Goal: Information Seeking & Learning: Learn about a topic

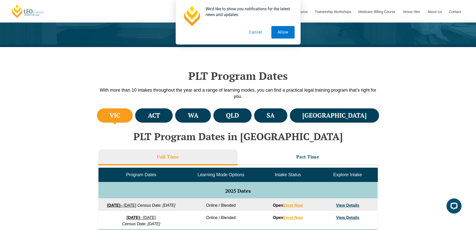
scroll to position [200, 0]
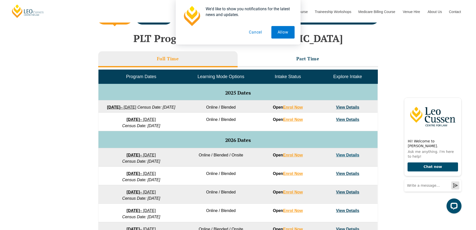
click at [353, 107] on link "View Details" at bounding box center [347, 107] width 23 height 4
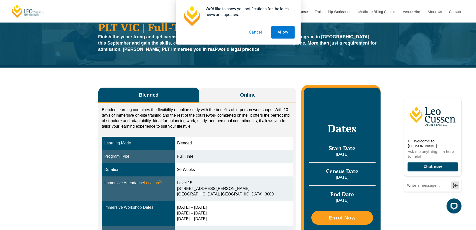
scroll to position [75, 0]
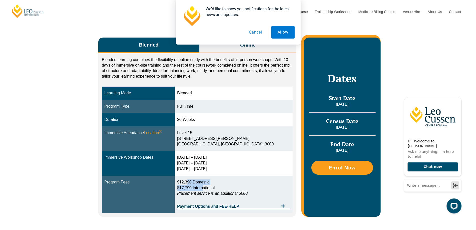
drag, startPoint x: 200, startPoint y: 182, endPoint x: 227, endPoint y: 186, distance: 26.9
click at [225, 186] on p "$12,390 Domestic $17,790 International Placement service is an additional $680" at bounding box center [233, 187] width 113 height 17
drag, startPoint x: 247, startPoint y: 188, endPoint x: 252, endPoint y: 187, distance: 5.8
click at [247, 187] on p "$12,390 Domestic $17,790 International Placement service is an additional $680" at bounding box center [233, 187] width 113 height 17
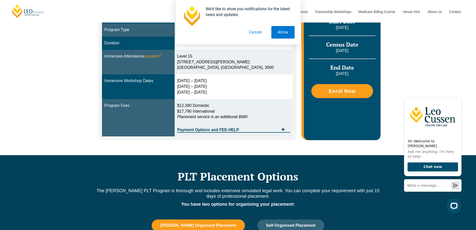
scroll to position [175, 0]
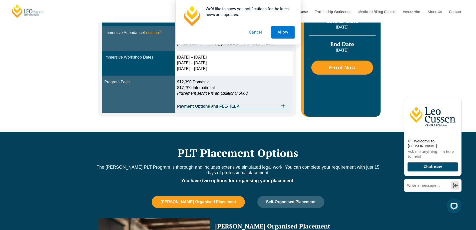
click at [265, 112] on td "$12,390 Domestic $17,790 International Placement service is an additional $680 …" at bounding box center [234, 95] width 118 height 38
click at [277, 108] on span "Payment Options and FEE-HELP" at bounding box center [228, 106] width 102 height 4
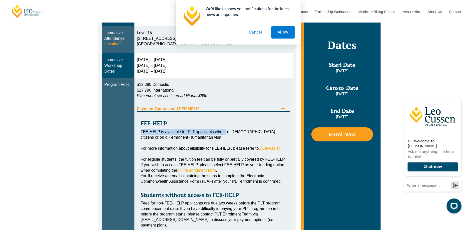
drag, startPoint x: 140, startPoint y: 128, endPoint x: 236, endPoint y: 129, distance: 95.3
click at [232, 128] on div "FEE-HELP FEE-HELP is available for PLT applicants who are Australian citizens o…" at bounding box center [214, 177] width 154 height 131
click at [265, 133] on div "FEE-HELP is available for PLT applicants who are [DEMOGRAPHIC_DATA] citizens or…" at bounding box center [214, 134] width 146 height 11
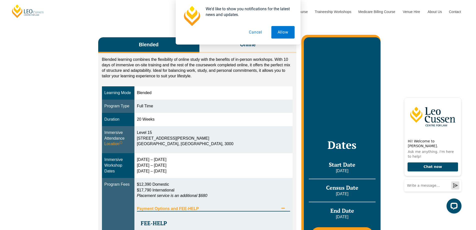
scroll to position [75, 0]
click at [118, 110] on td "Program Type" at bounding box center [118, 106] width 33 height 13
click at [156, 105] on div "Full Time" at bounding box center [214, 107] width 154 height 6
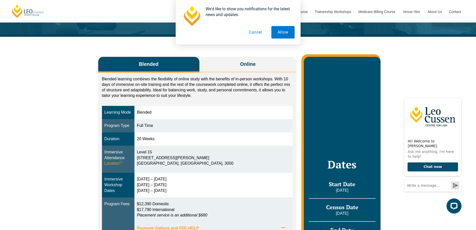
scroll to position [0, 0]
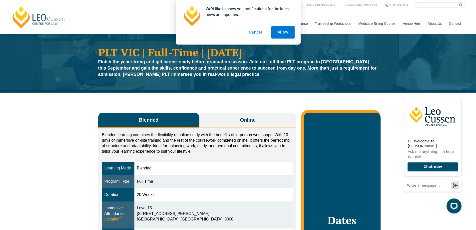
click at [257, 33] on button "Cancel" at bounding box center [256, 32] width 26 height 13
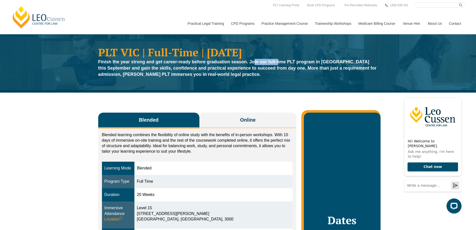
drag, startPoint x: 254, startPoint y: 61, endPoint x: 278, endPoint y: 60, distance: 24.0
click at [278, 60] on strong "Finish the year strong and get career-ready before graduation season. Join our …" at bounding box center [237, 68] width 279 height 18
click at [291, 63] on strong "Finish the year strong and get career-ready before graduation season. Join our …" at bounding box center [237, 68] width 279 height 18
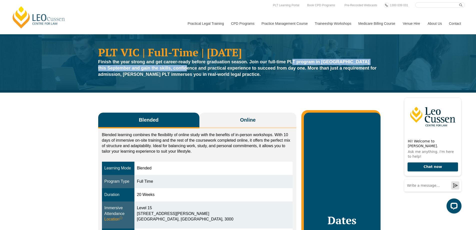
drag, startPoint x: 294, startPoint y: 62, endPoint x: 185, endPoint y: 66, distance: 108.8
click at [185, 66] on strong "Finish the year strong and get career-ready before graduation season. Join our …" at bounding box center [237, 68] width 279 height 18
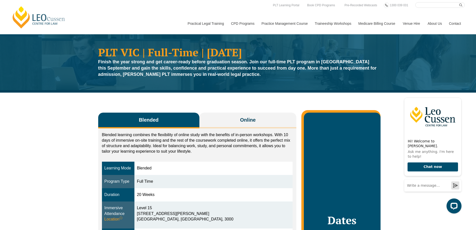
click at [196, 66] on strong "Finish the year strong and get career-ready before graduation season. Join our …" at bounding box center [237, 68] width 279 height 18
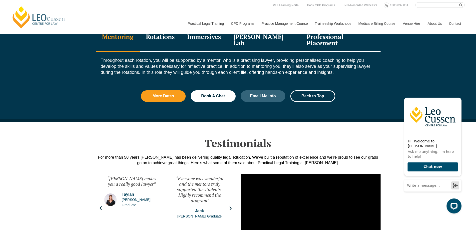
scroll to position [700, 0]
